Goal: Task Accomplishment & Management: Use online tool/utility

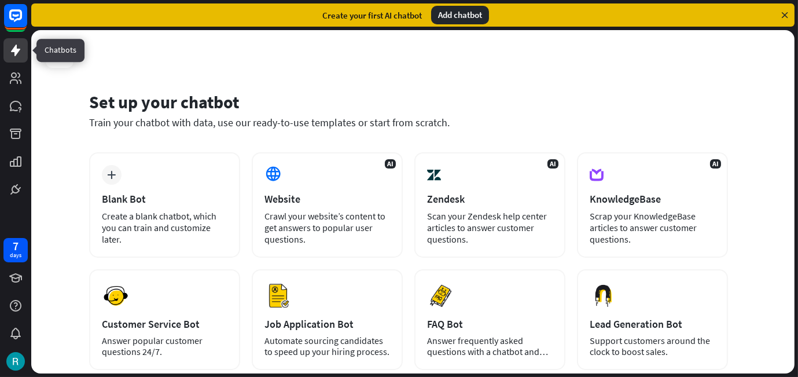
click at [10, 43] on link at bounding box center [15, 50] width 24 height 24
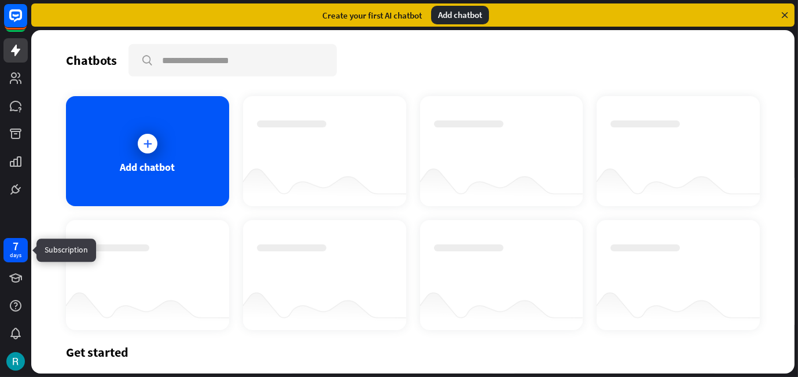
click at [20, 249] on div "7 days" at bounding box center [16, 250] width 12 height 19
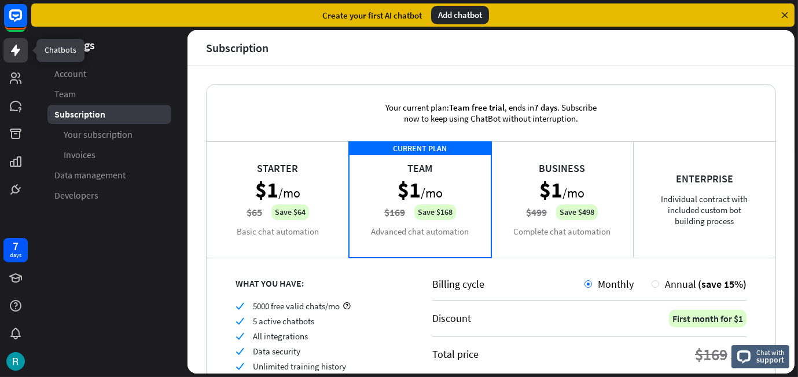
click at [20, 54] on icon at bounding box center [16, 50] width 14 height 14
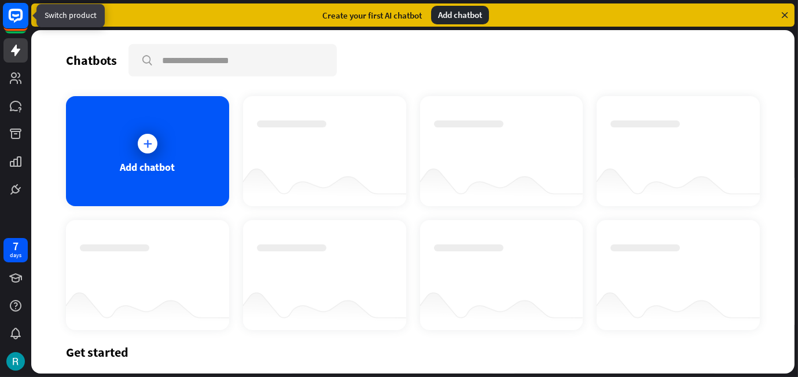
click at [20, 13] on icon at bounding box center [16, 16] width 14 height 14
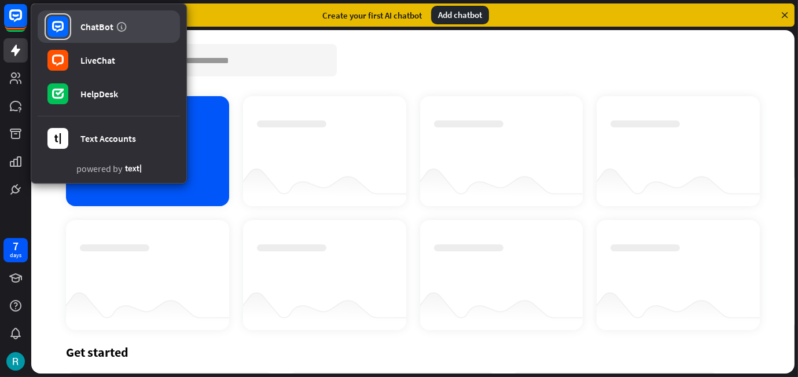
click at [107, 25] on div "ChatBot" at bounding box center [96, 27] width 33 height 12
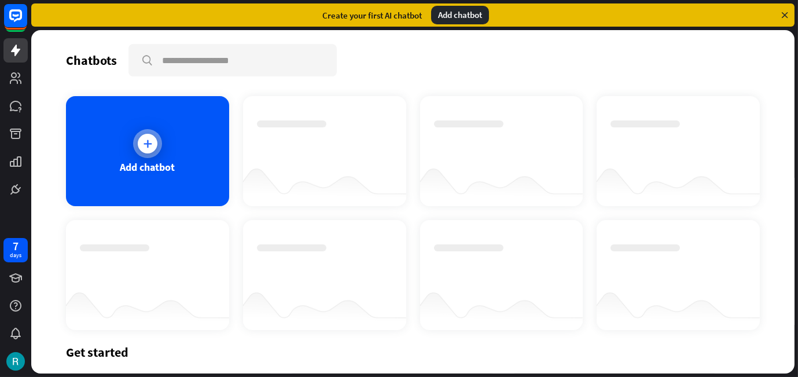
click at [180, 137] on div "Add chatbot" at bounding box center [147, 151] width 163 height 110
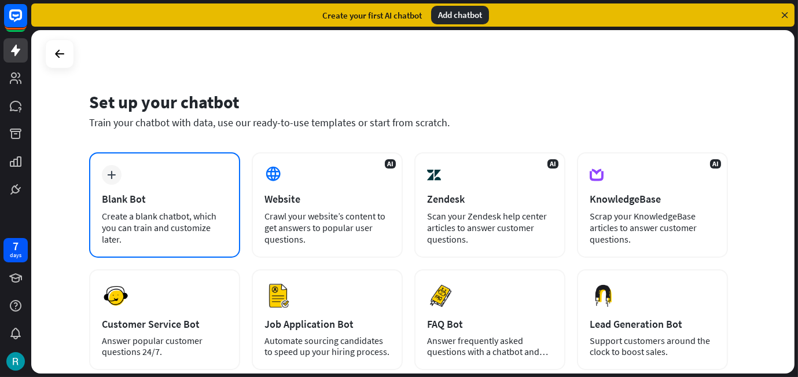
click at [140, 211] on div "Create a blank chatbot, which you can train and customize later." at bounding box center [165, 227] width 126 height 35
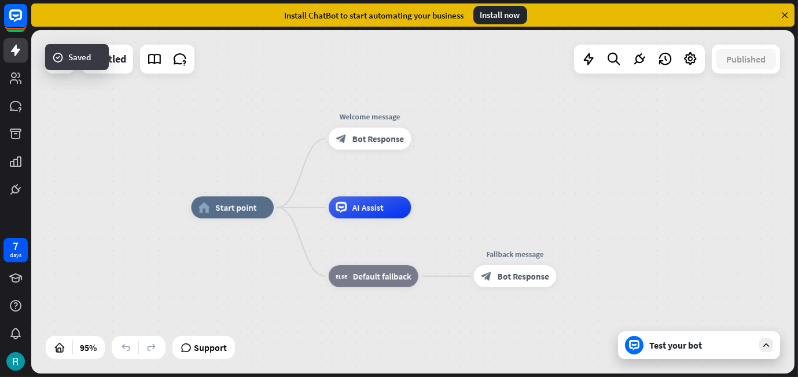
click at [663, 350] on div "Test your bot" at bounding box center [701, 345] width 104 height 12
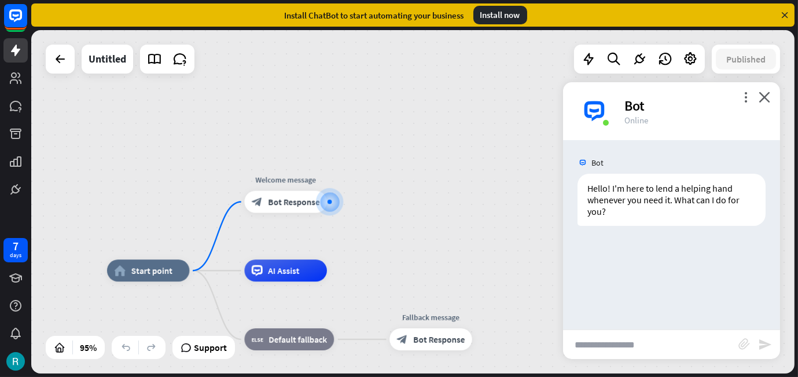
click at [616, 349] on input "text" at bounding box center [650, 344] width 175 height 29
type input "**********"
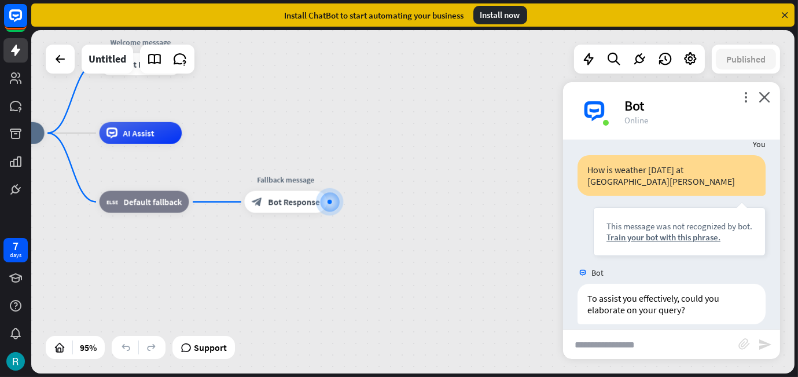
scroll to position [109, 0]
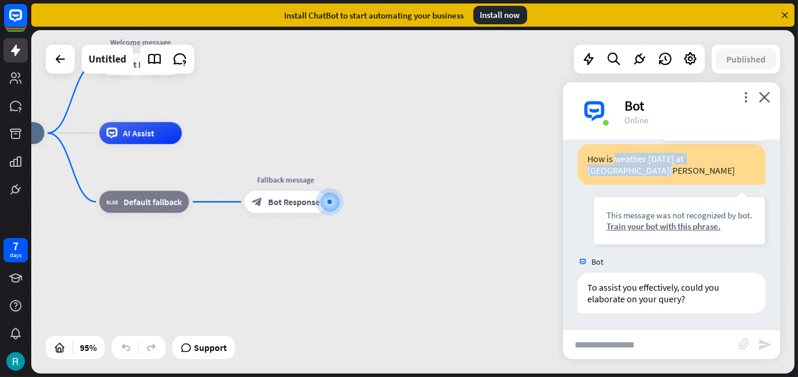
drag, startPoint x: 615, startPoint y: 159, endPoint x: 717, endPoint y: 168, distance: 102.2
click at [717, 168] on div "How is weather [DATE] at [GEOGRAPHIC_DATA][PERSON_NAME]" at bounding box center [671, 164] width 188 height 40
copy div "weather [DATE] at [GEOGRAPHIC_DATA] [GEOGRAPHIC_DATA][PERSON_NAME]"
click at [596, 352] on input "text" at bounding box center [650, 344] width 175 height 29
paste input "**********"
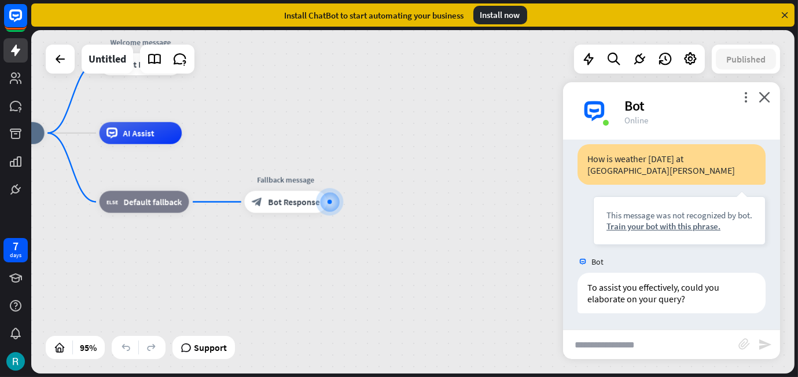
type input "**********"
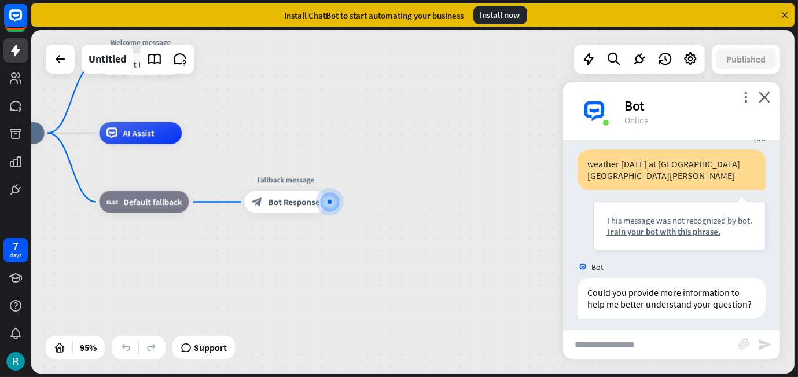
scroll to position [306, 0]
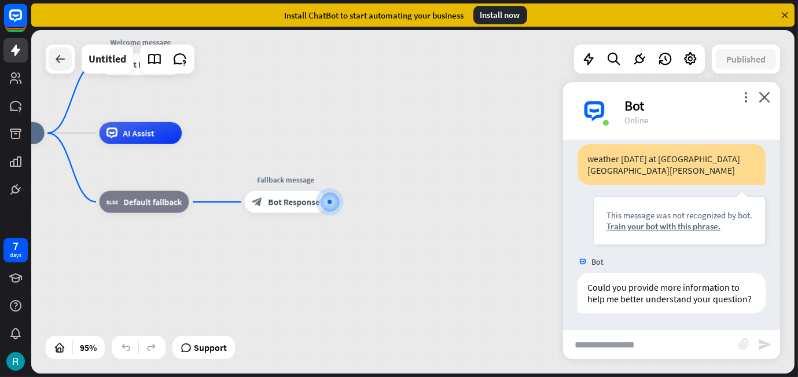
click at [61, 56] on icon at bounding box center [60, 59] width 14 height 14
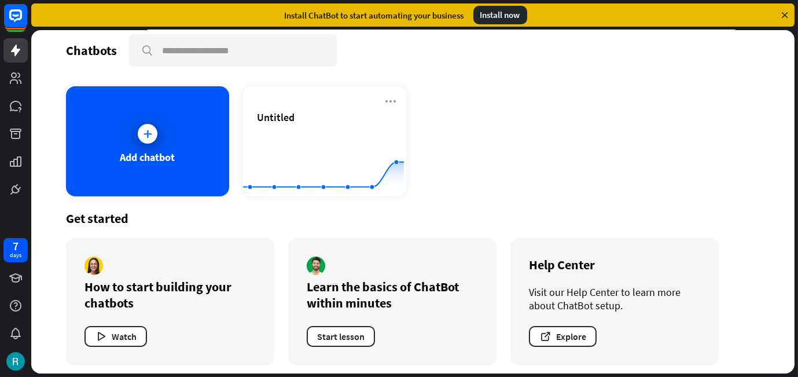
scroll to position [15, 0]
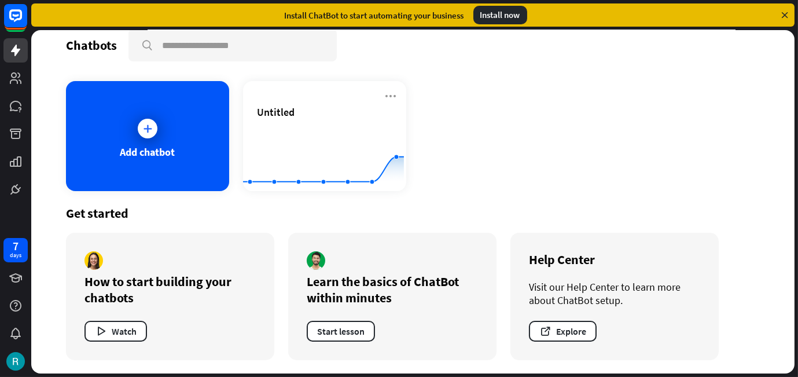
click at [495, 18] on div "Install now" at bounding box center [500, 15] width 54 height 19
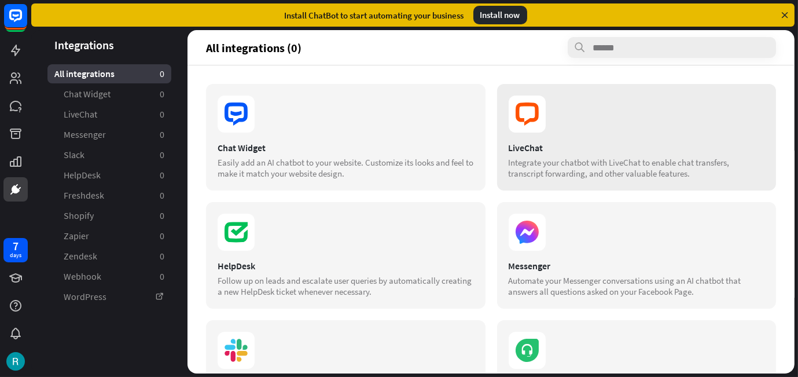
click at [560, 115] on section at bounding box center [636, 113] width 256 height 37
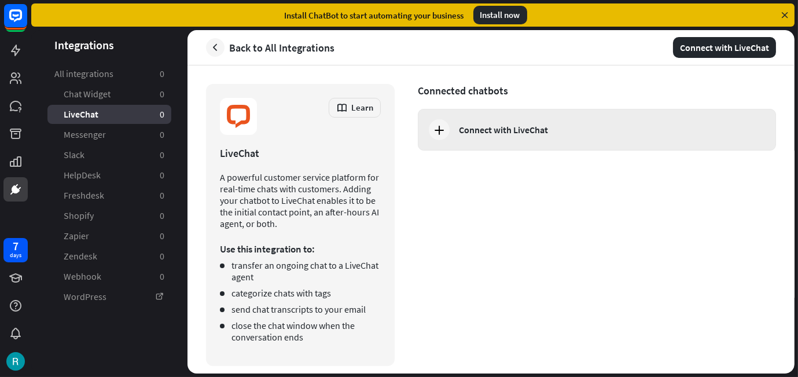
click at [490, 127] on div "Connect with LiveChat" at bounding box center [503, 130] width 89 height 12
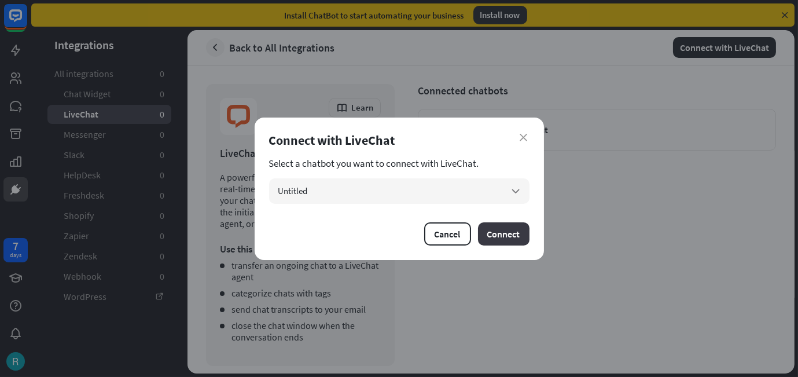
click at [511, 233] on button "Connect" at bounding box center [503, 233] width 51 height 23
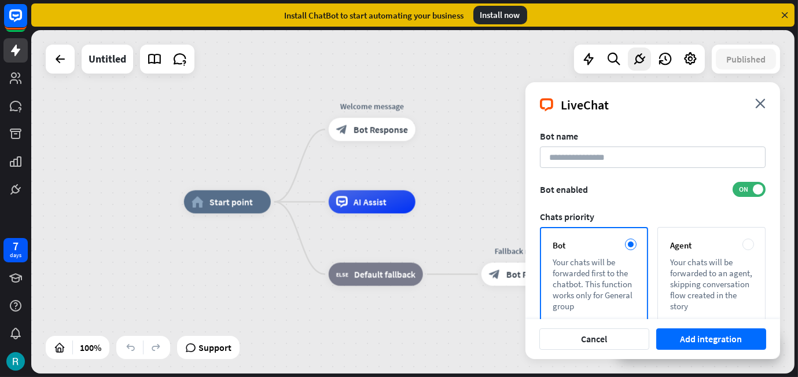
scroll to position [58, 0]
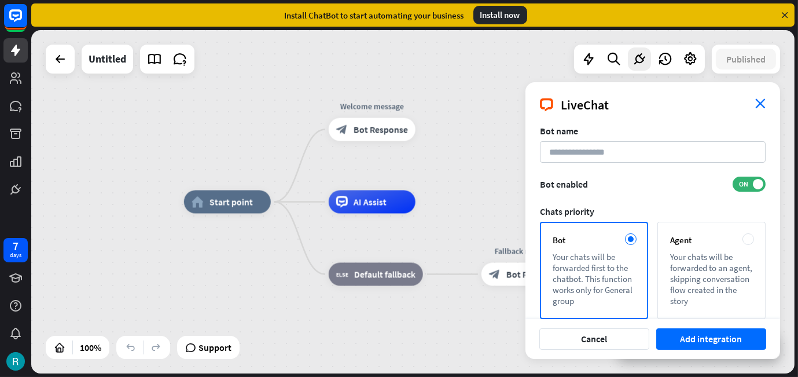
click at [760, 102] on icon "close" at bounding box center [760, 103] width 10 height 10
